Goal: Information Seeking & Learning: Learn about a topic

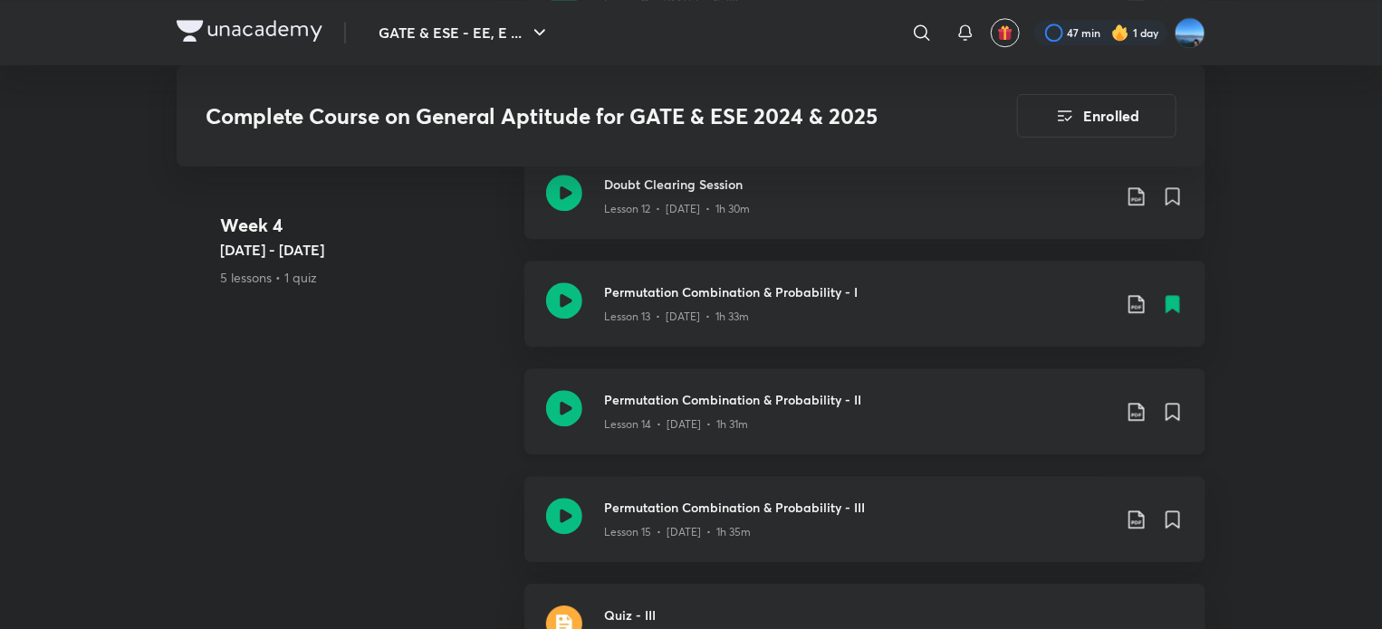
scroll to position [2487, 0]
click at [1188, 410] on div "Permutation Combination & Probability - II Lesson 14 • [DATE] • 1h 31m" at bounding box center [864, 412] width 681 height 86
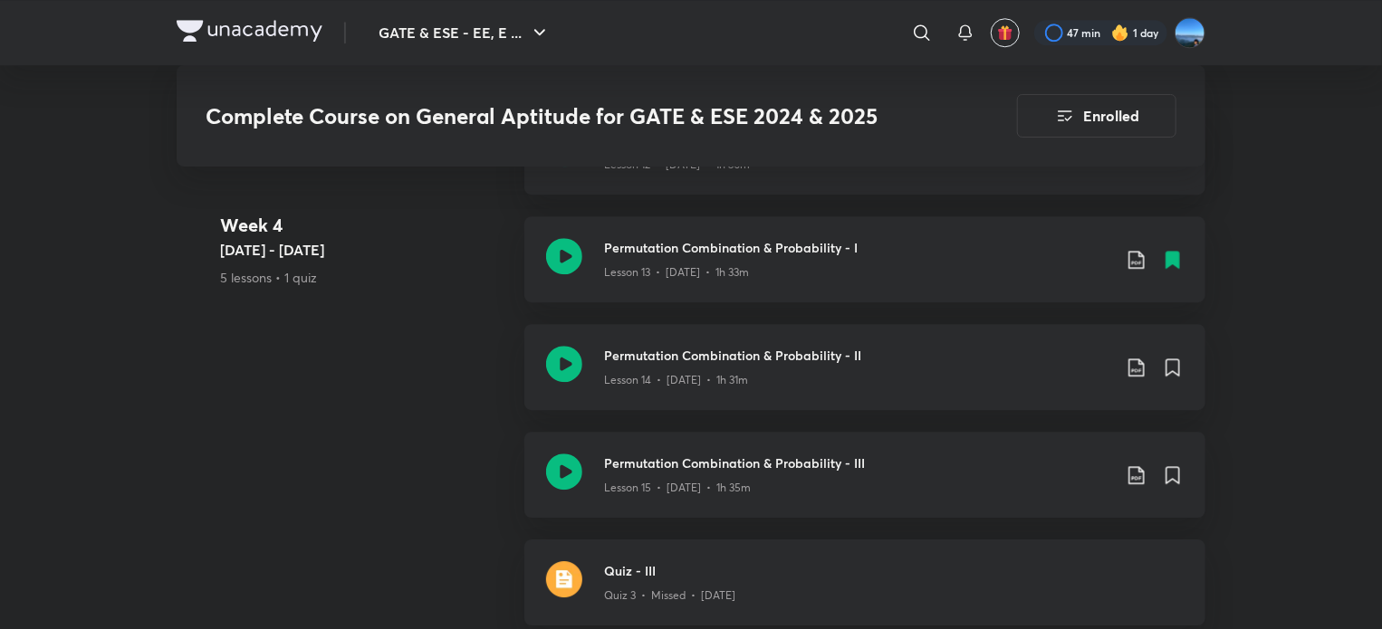
scroll to position [2532, 0]
click at [1170, 372] on icon at bounding box center [1173, 367] width 22 height 22
click at [1170, 253] on icon at bounding box center [1172, 259] width 13 height 16
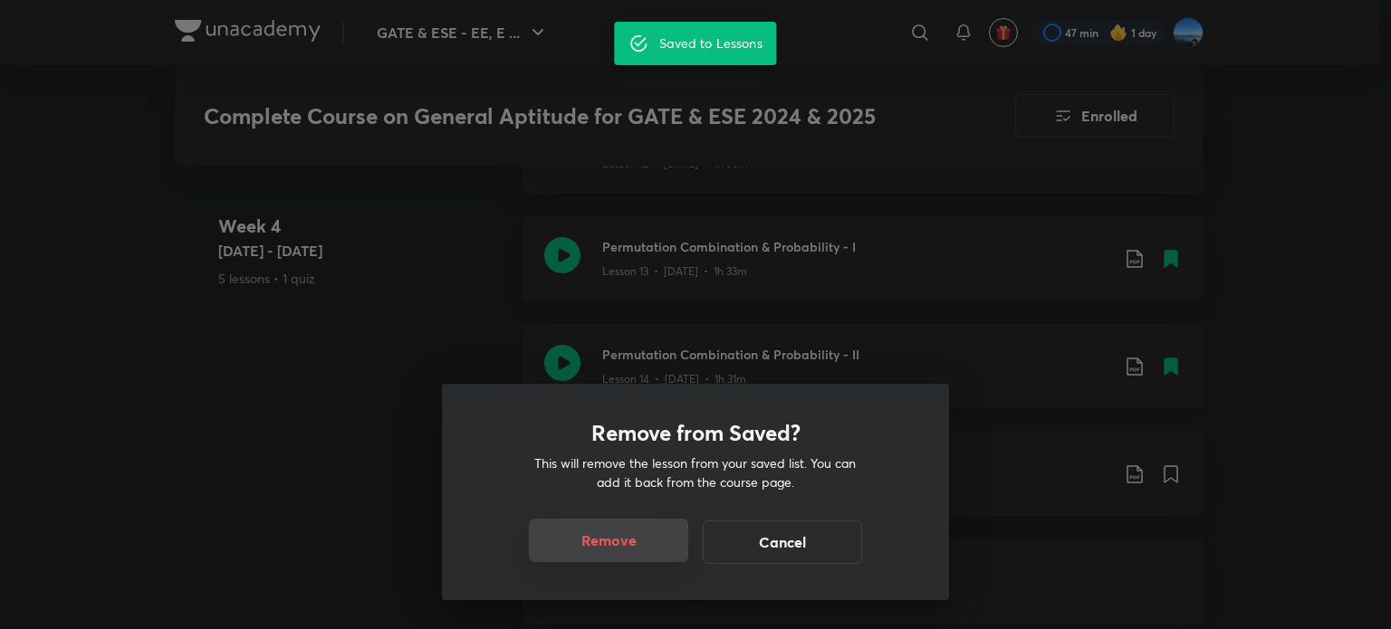
click at [605, 546] on button "Remove" at bounding box center [608, 540] width 159 height 43
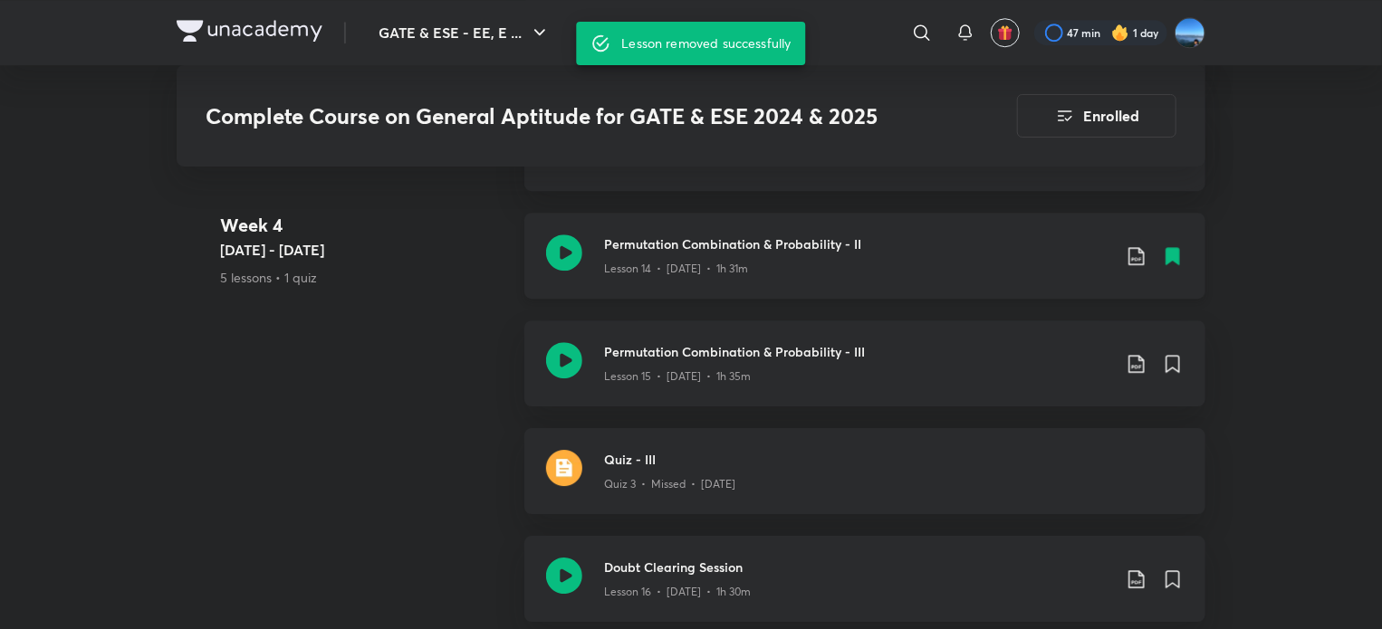
scroll to position [2644, 0]
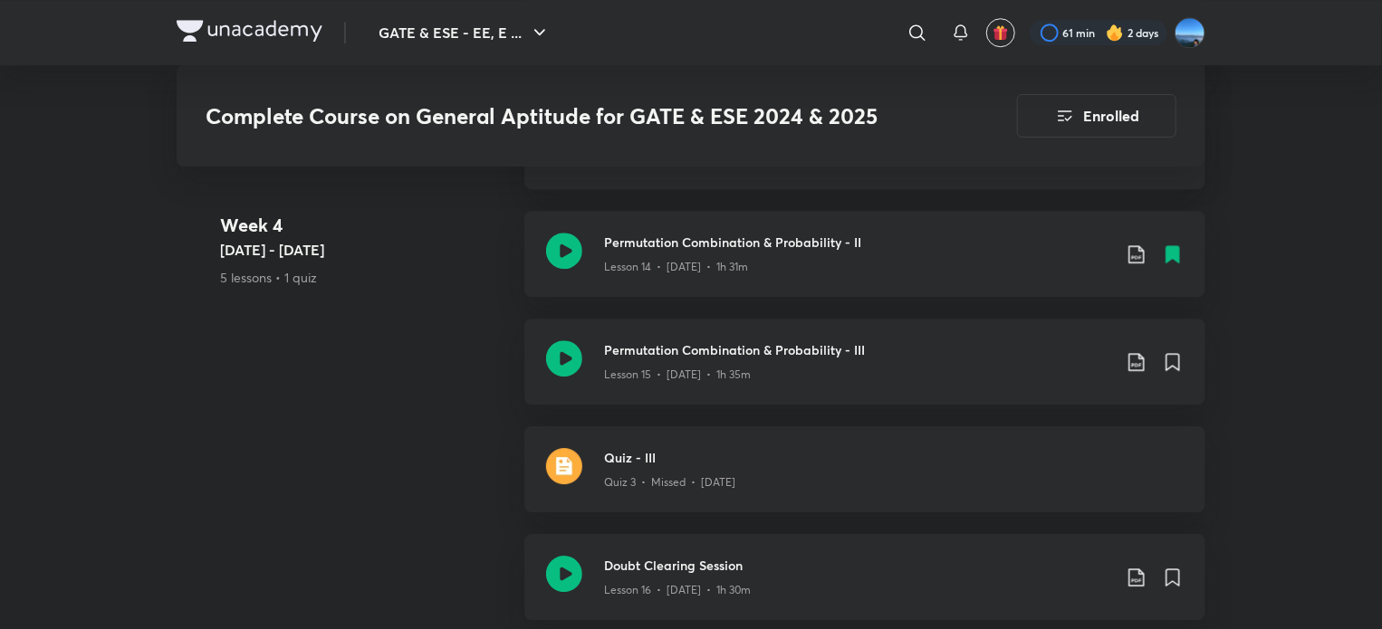
click at [1058, 38] on div at bounding box center [1099, 32] width 138 height 25
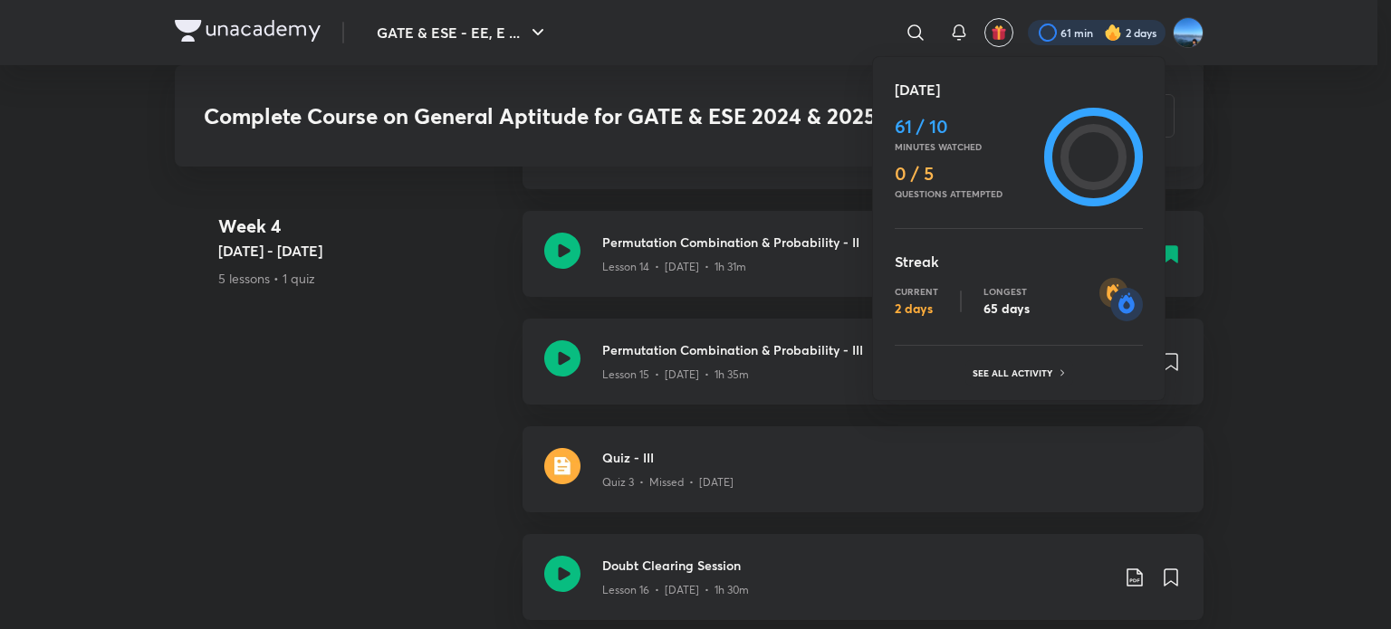
click at [1058, 38] on div at bounding box center [695, 314] width 1391 height 629
